Goal: Transaction & Acquisition: Purchase product/service

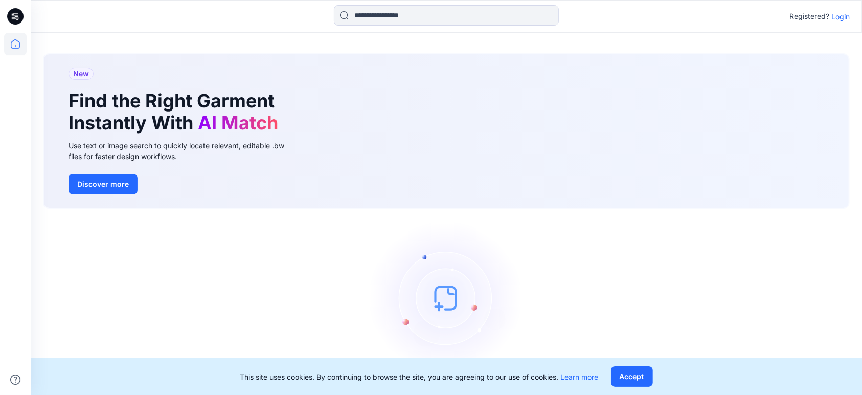
click at [839, 16] on p "Login" at bounding box center [840, 16] width 18 height 11
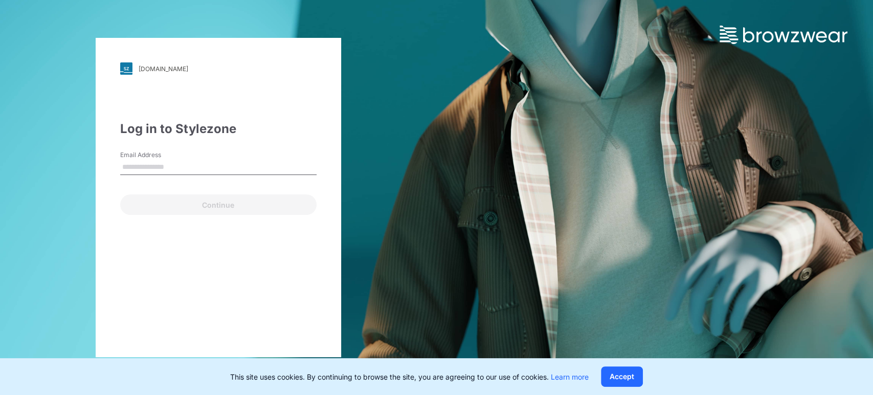
type input "**********"
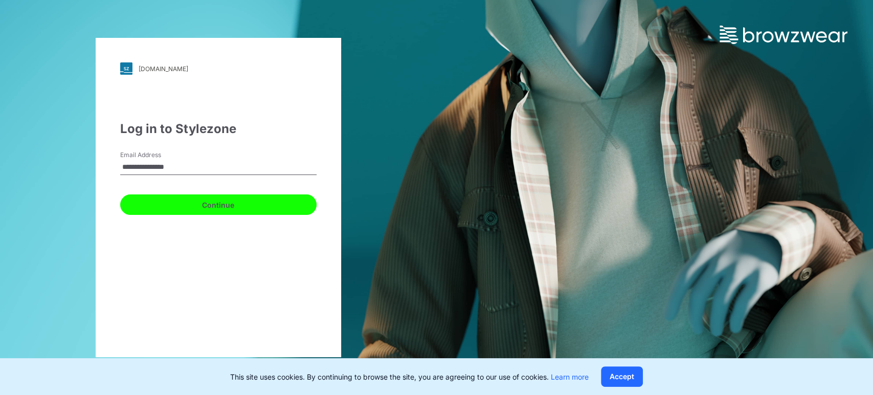
click at [211, 201] on button "Continue" at bounding box center [218, 204] width 196 height 20
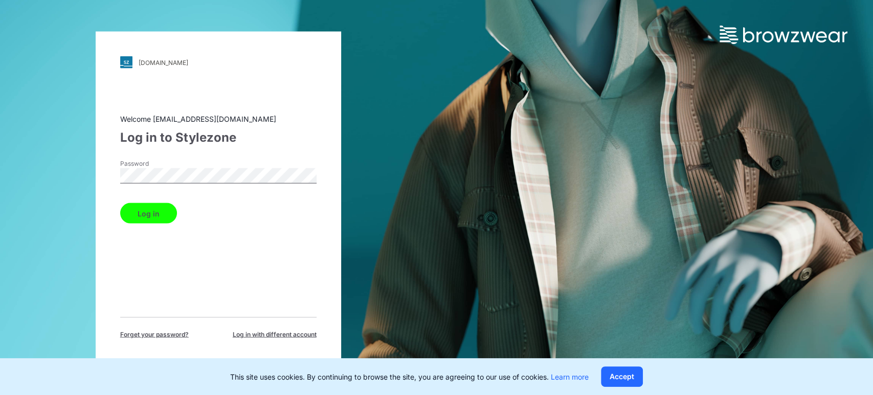
click at [160, 212] on button "Log in" at bounding box center [148, 213] width 57 height 20
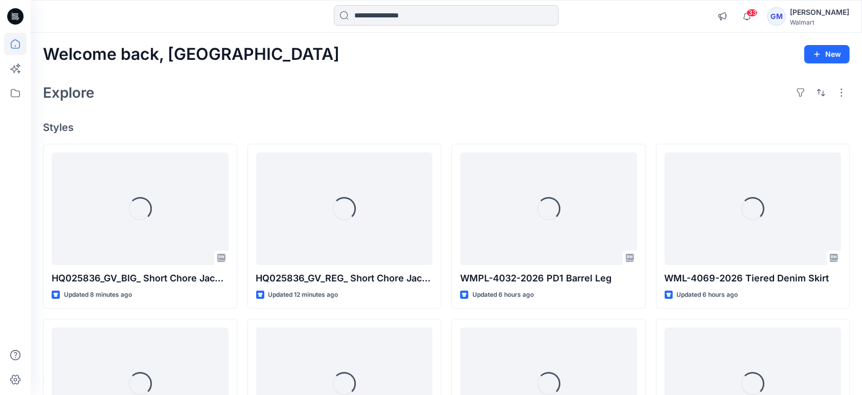
click at [396, 14] on input at bounding box center [446, 15] width 225 height 20
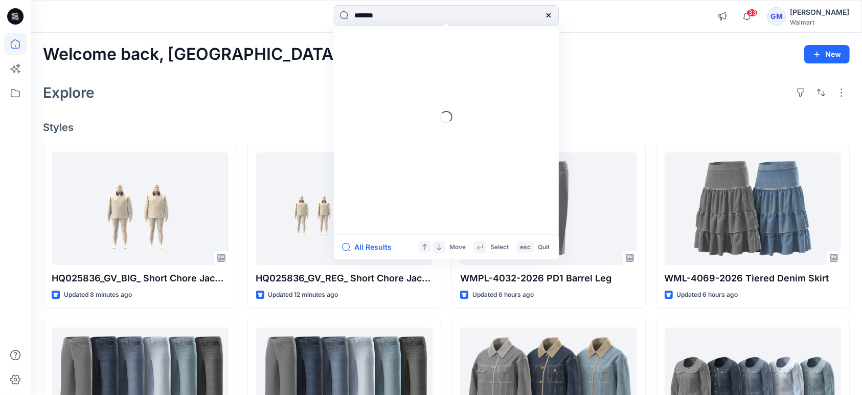
type input "********"
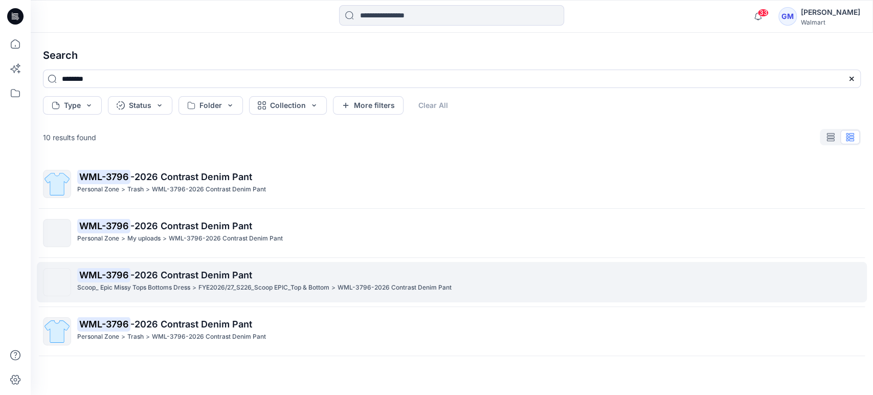
click at [263, 280] on p "WML-3796 -2026 Contrast Denim Pant" at bounding box center [468, 275] width 783 height 14
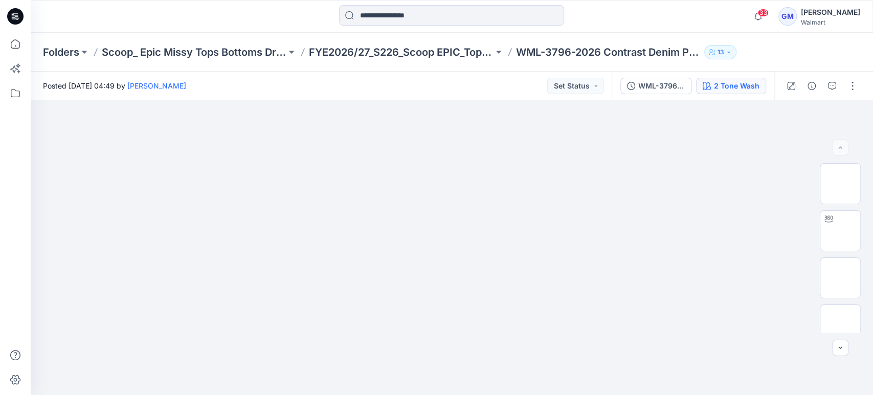
click at [728, 82] on div "2 Tone Wash" at bounding box center [737, 85] width 46 height 11
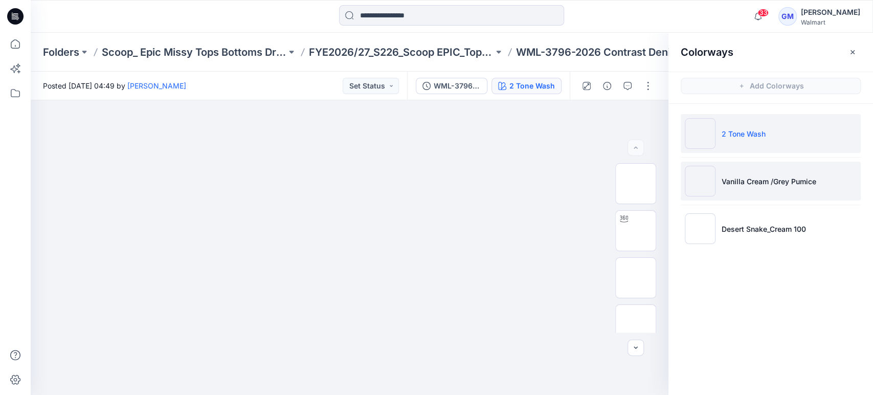
click at [765, 183] on p "Vanilla Cream /Grey Pumice" at bounding box center [768, 181] width 95 height 11
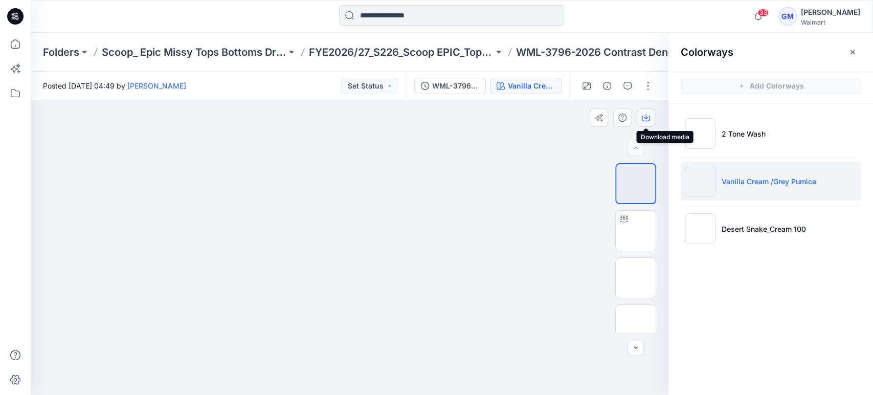
click at [649, 119] on icon "button" at bounding box center [646, 119] width 8 height 6
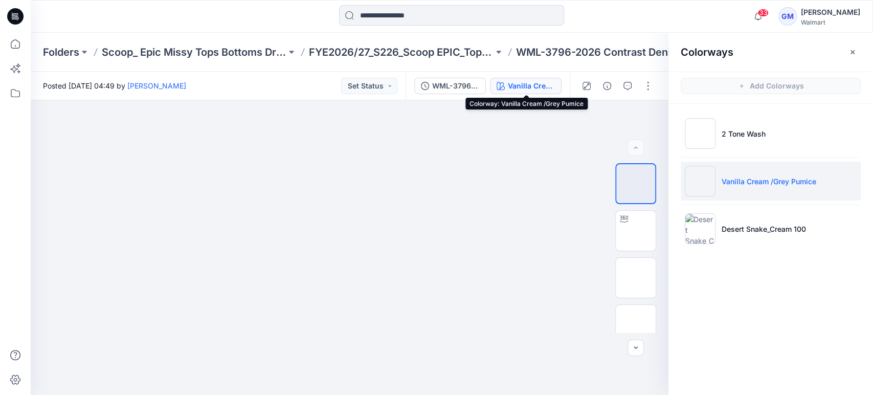
click at [521, 81] on div "Vanilla Cream /Grey Pumice" at bounding box center [531, 85] width 47 height 11
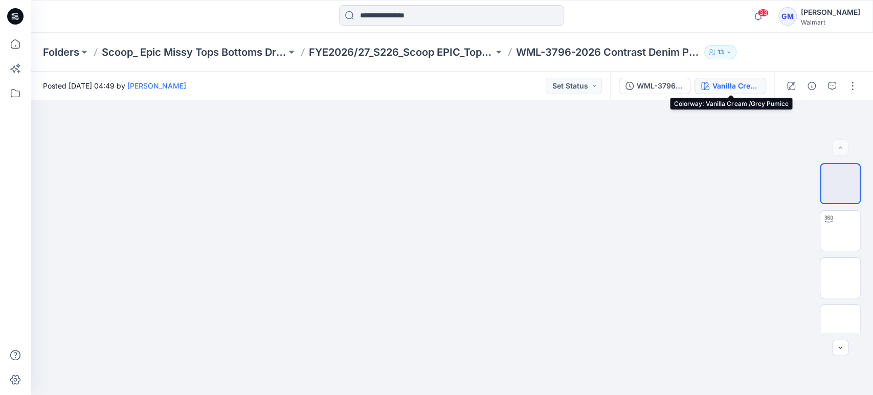
click at [726, 85] on div "Vanilla Cream /Grey Pumice" at bounding box center [735, 85] width 47 height 11
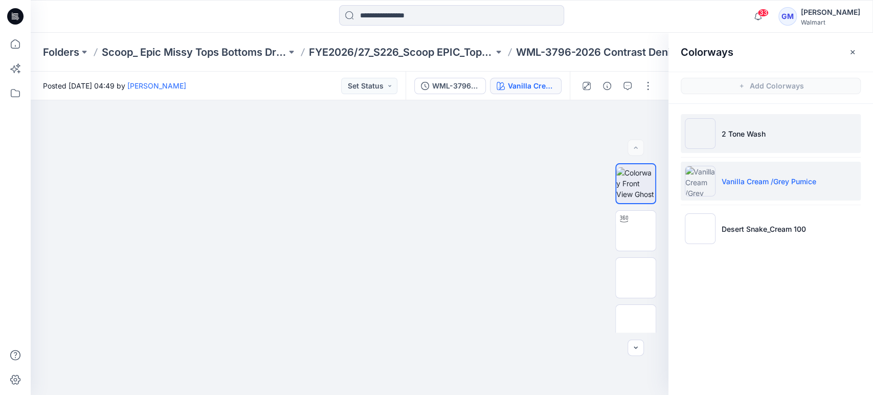
click at [697, 137] on img at bounding box center [700, 133] width 31 height 31
